Goal: Register for event/course

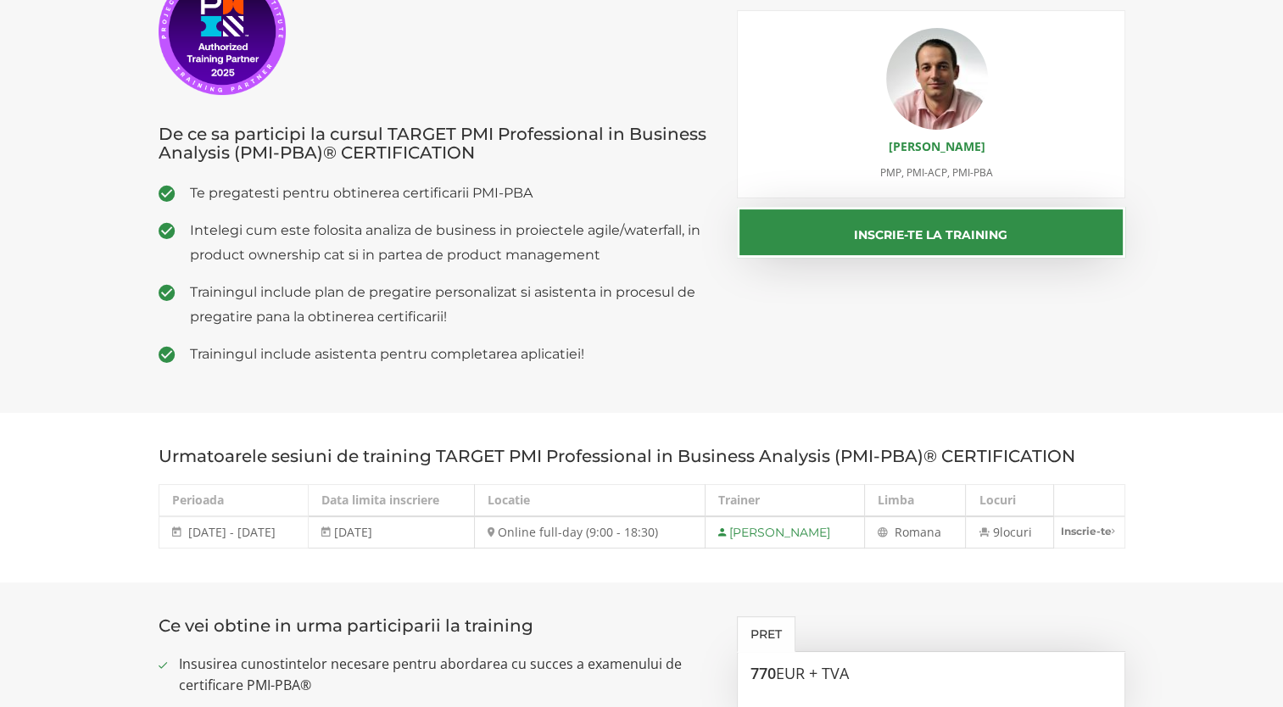
scroll to position [339, 0]
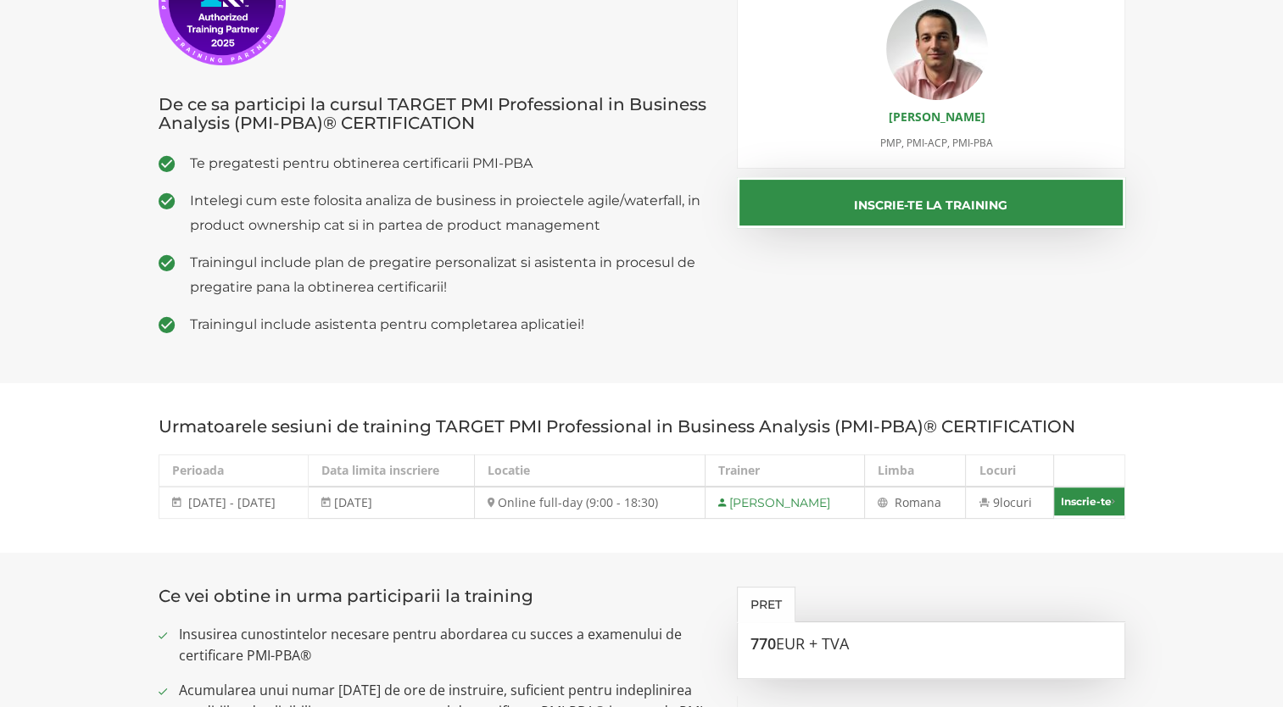
click at [1090, 500] on link "Inscrie-te" at bounding box center [1089, 502] width 70 height 28
select select "Online full-day (9:00 - 18:30) - [DATE] - [DATE]"
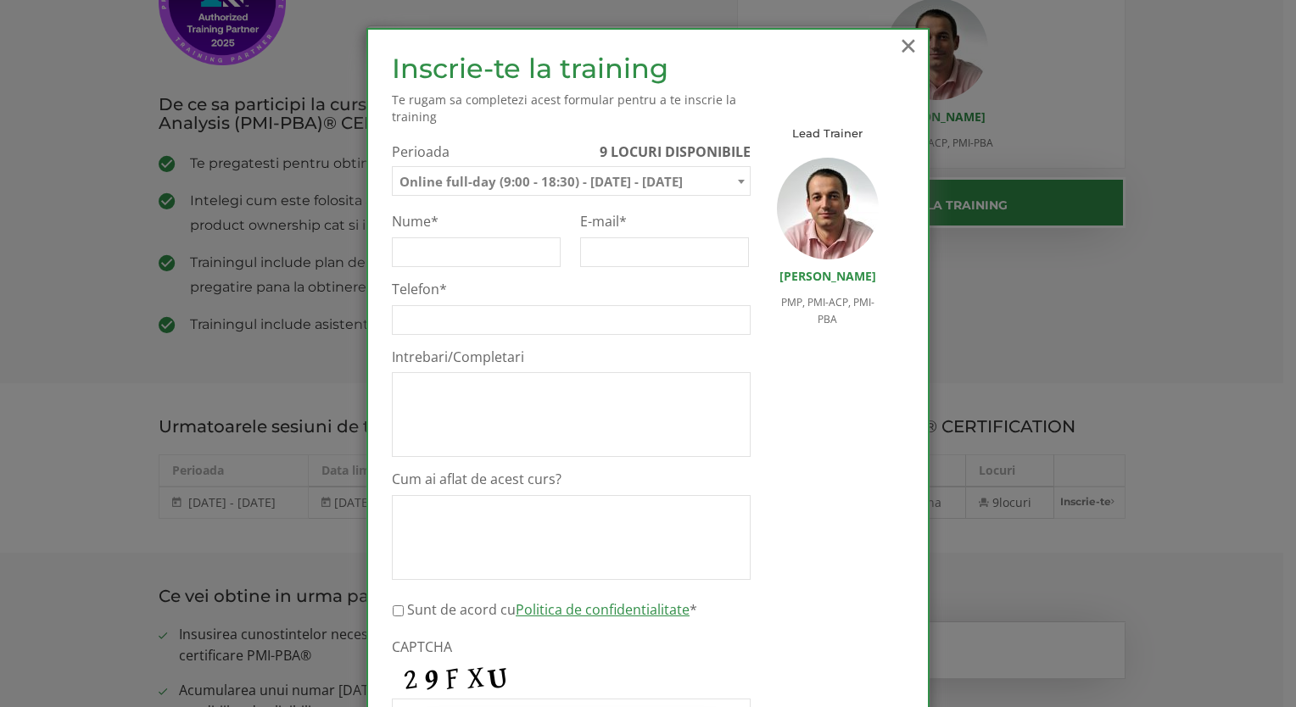
click at [897, 46] on span "×" at bounding box center [908, 45] width 22 height 47
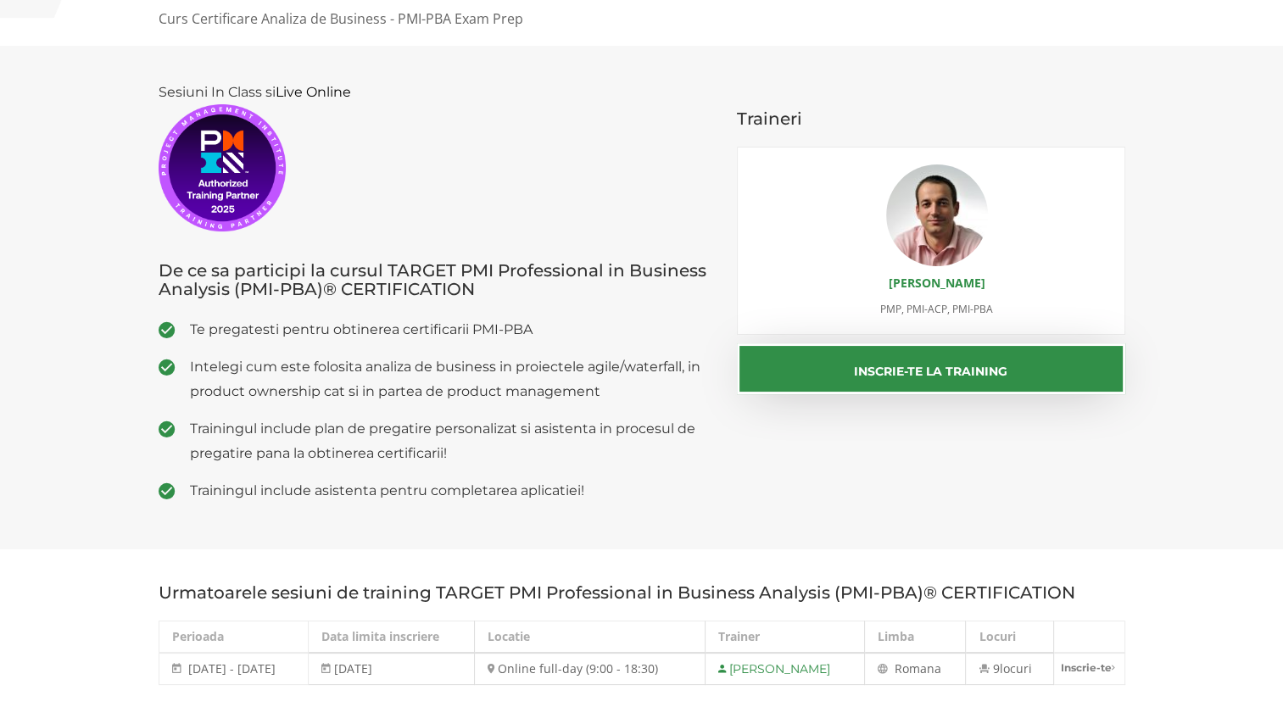
scroll to position [0, 0]
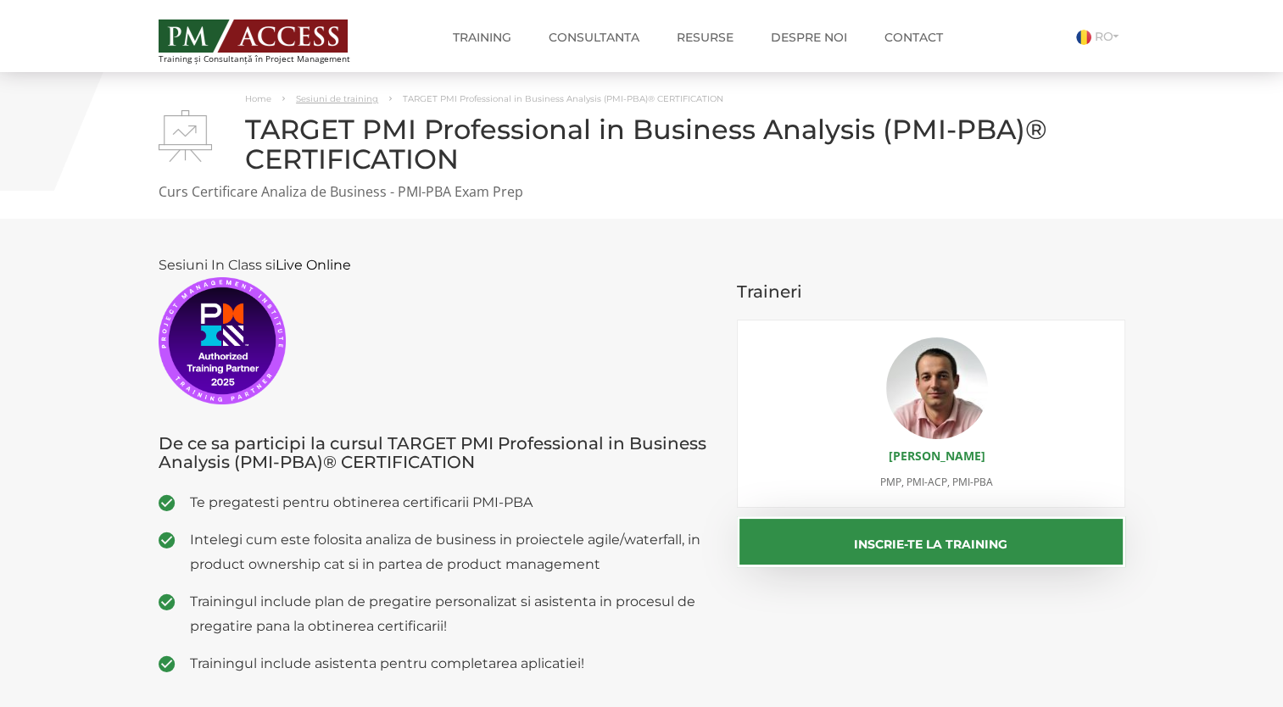
click at [345, 96] on link "Sesiuni de training" at bounding box center [337, 98] width 82 height 11
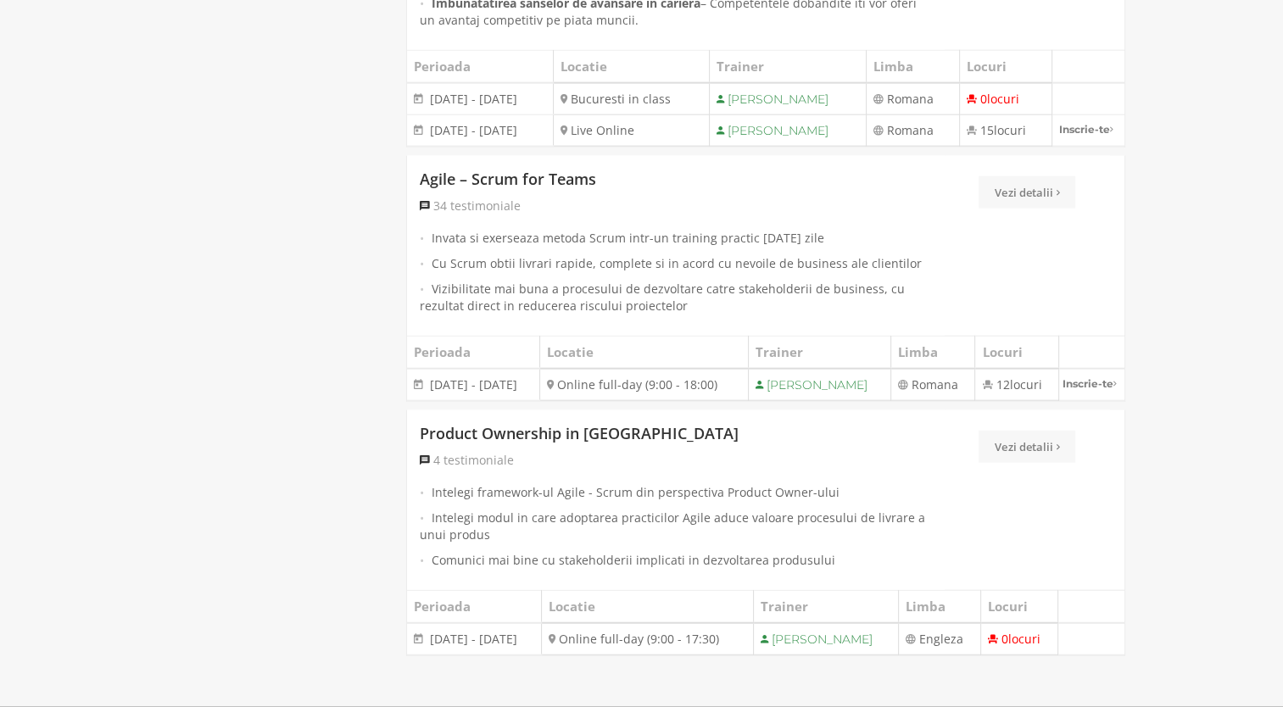
scroll to position [4155, 0]
